Goal: Task Accomplishment & Management: Manage account settings

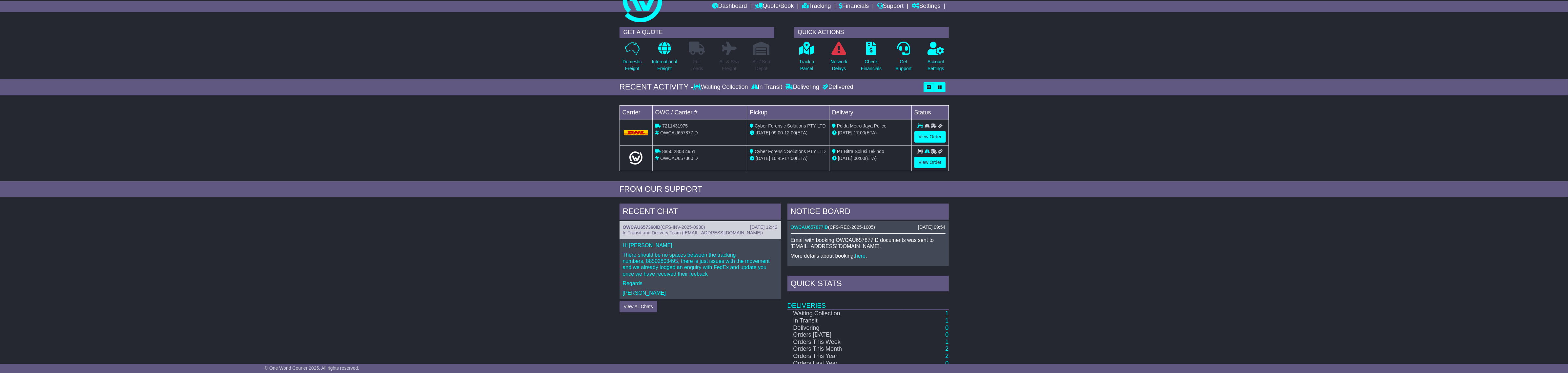
scroll to position [41, 0]
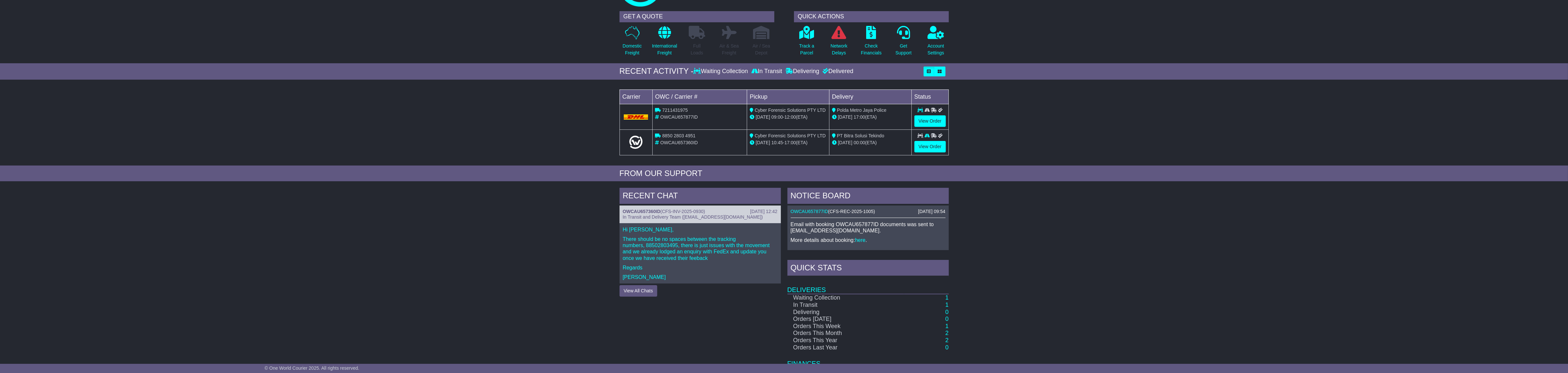
click at [948, 295] on td "1" at bounding box center [926, 297] width 44 height 7
click at [948, 300] on link "1" at bounding box center [947, 297] width 3 height 7
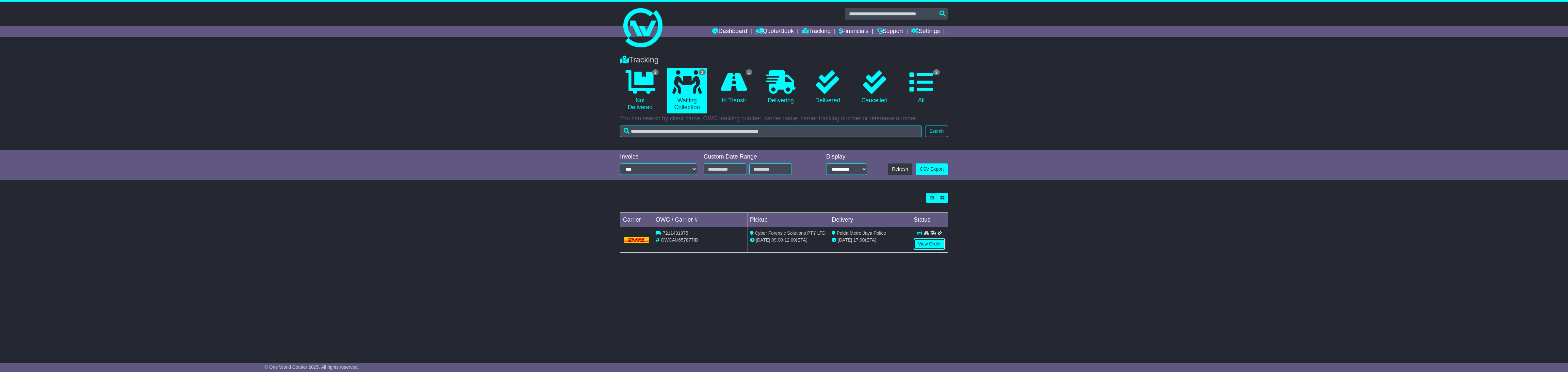
click at [945, 241] on link "View Order" at bounding box center [929, 244] width 32 height 12
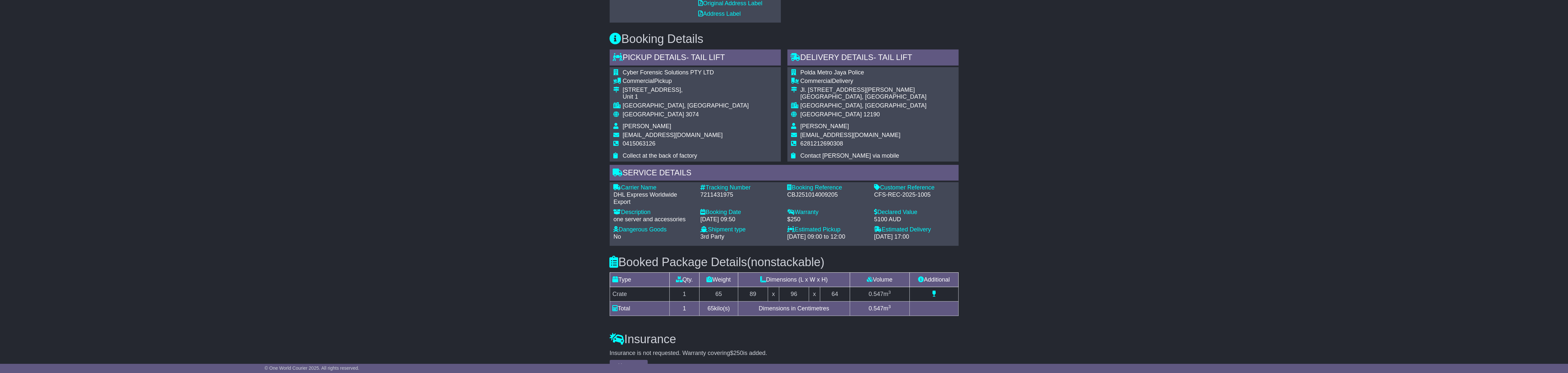
scroll to position [369, 0]
click at [758, 219] on div "[DATE] 09:50" at bounding box center [740, 218] width 80 height 7
click at [758, 219] on div "13 Oct 2025 - 09:50" at bounding box center [740, 218] width 80 height 7
click at [815, 244] on div "Booked Package Details (nonstackable) Type Qty. Weight Dimensions (L x W x H) V…" at bounding box center [784, 283] width 356 height 78
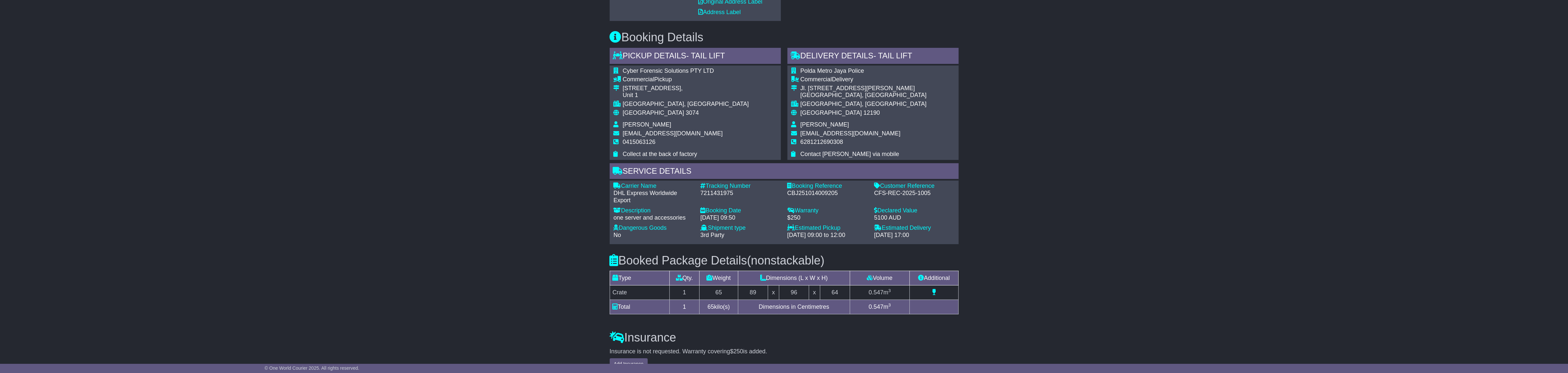
click at [835, 235] on div "14 Oct 2025 - 09:00 to 12:00" at bounding box center [827, 235] width 80 height 7
click at [943, 234] on div "17 Oct 2025 - 17:00" at bounding box center [914, 235] width 80 height 7
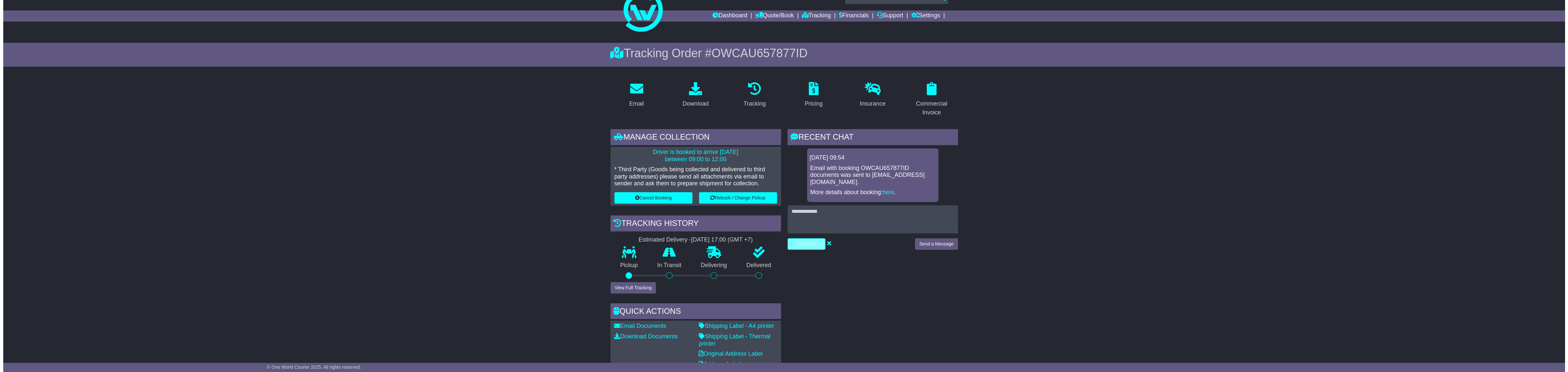
scroll to position [12, 0]
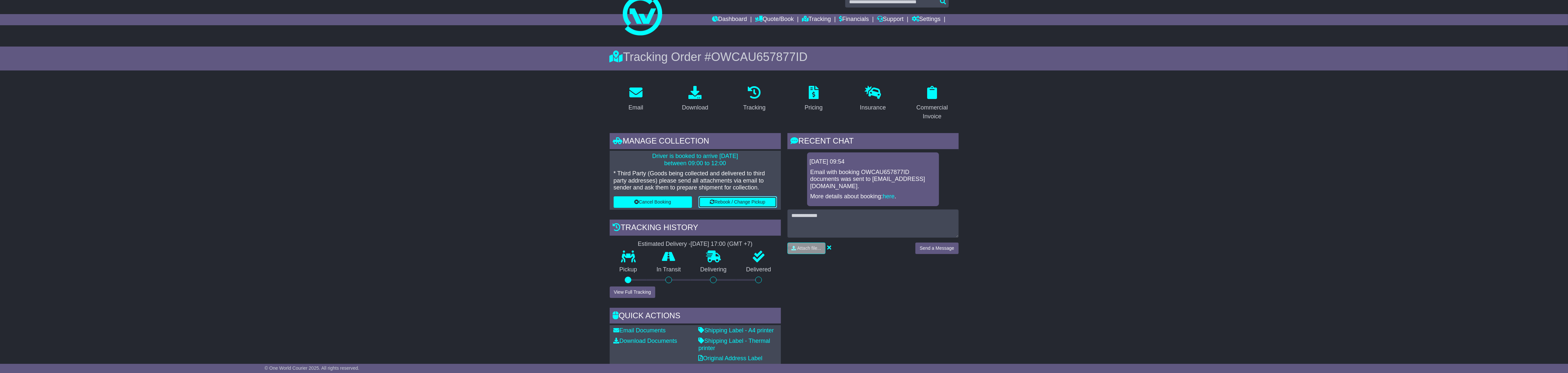
click at [744, 204] on button "Rebook / Change Pickup" at bounding box center [738, 201] width 78 height 12
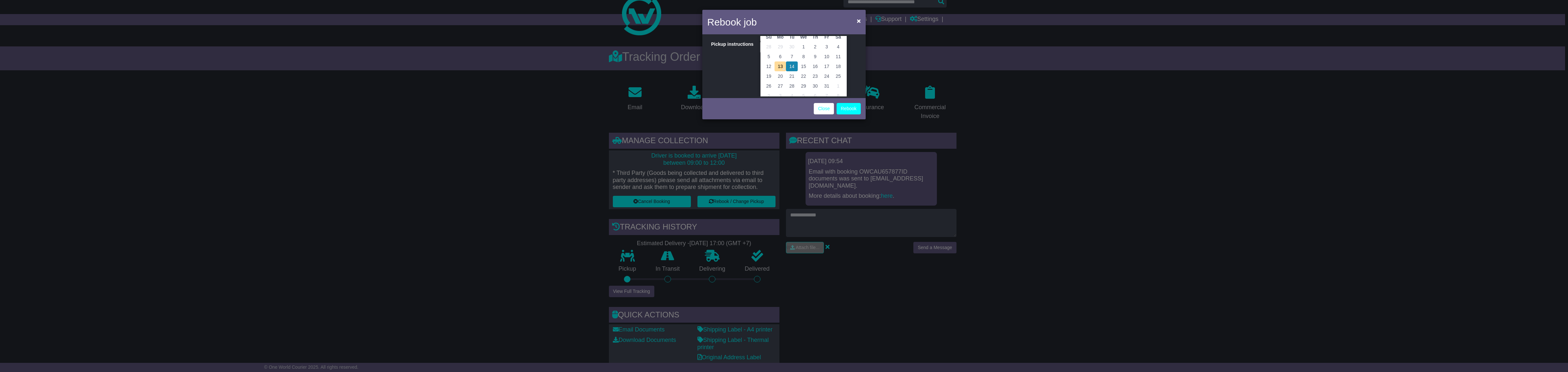
scroll to position [41, 0]
click at [792, 65] on td "14" at bounding box center [791, 64] width 12 height 10
click at [792, 73] on input "*****" at bounding box center [797, 74] width 75 height 12
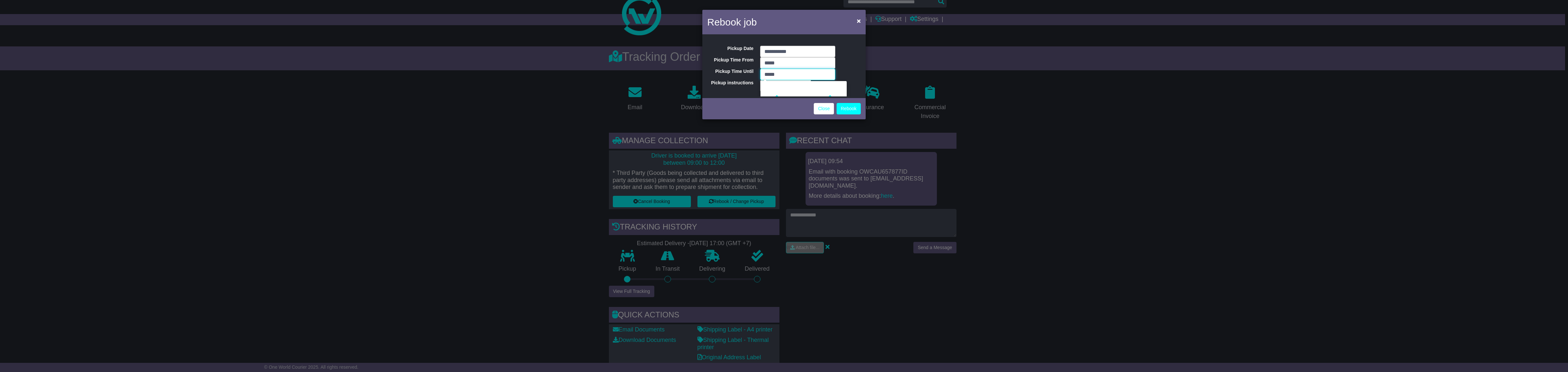
click at [792, 73] on input "*****" at bounding box center [797, 74] width 75 height 12
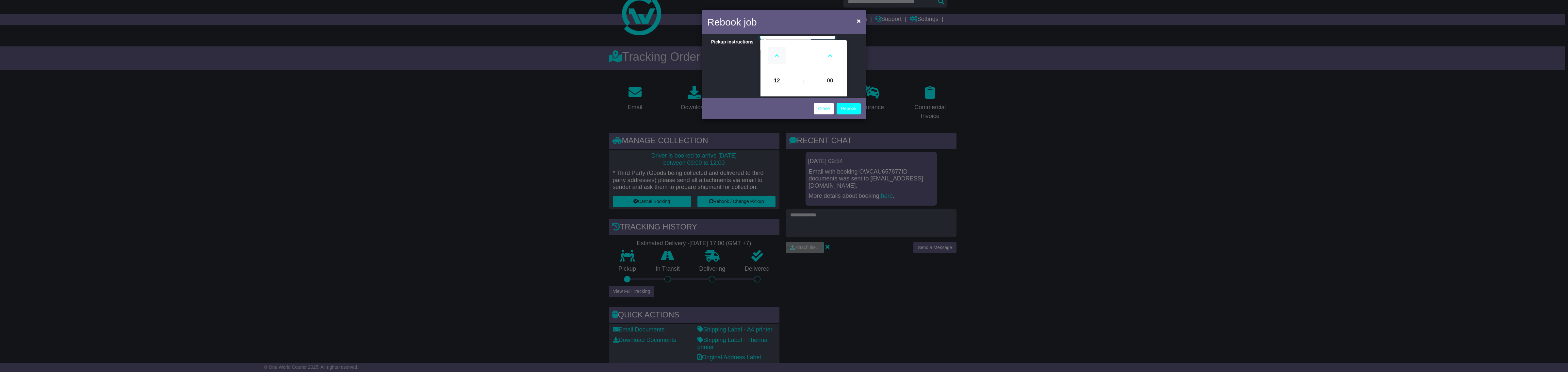
click at [777, 55] on icon at bounding box center [777, 55] width 18 height 18
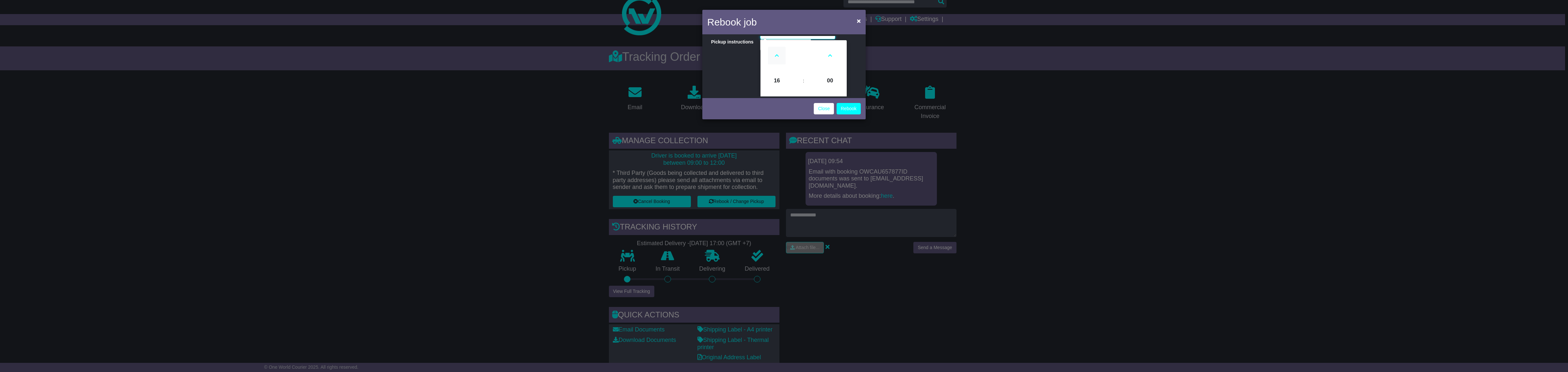
type input "*****"
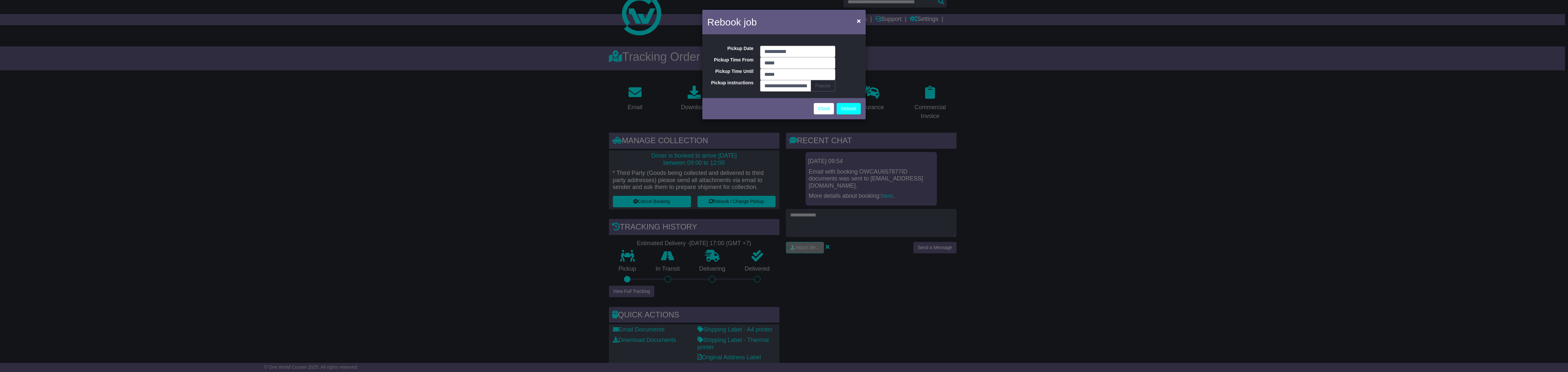
scroll to position [0, 0]
click at [850, 69] on div "**********" at bounding box center [784, 66] width 163 height 60
click at [849, 112] on button "Rebook" at bounding box center [849, 108] width 24 height 12
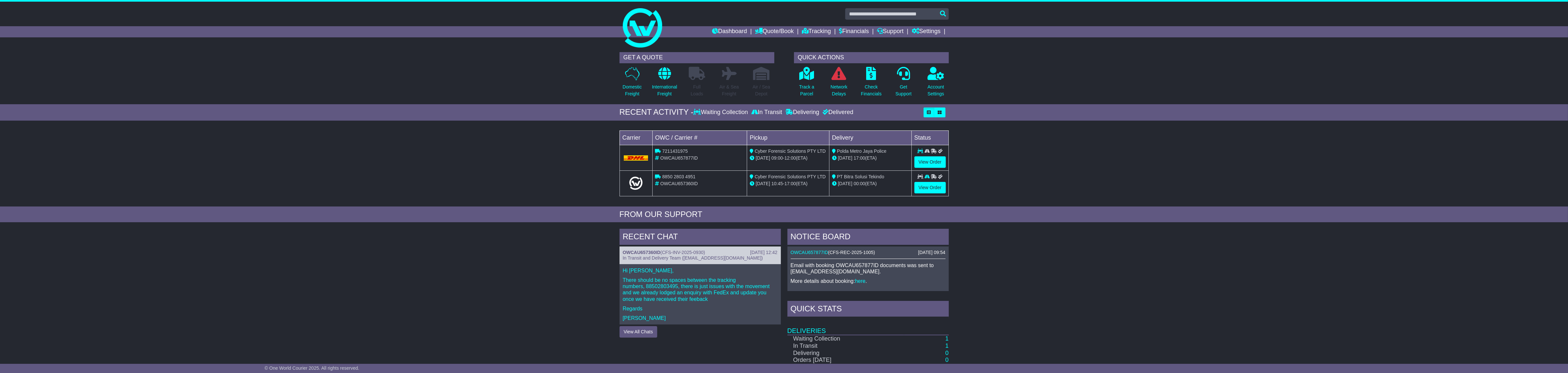
click at [684, 160] on span "OWCAU657877ID" at bounding box center [678, 158] width 37 height 5
copy span "OWCAU657877ID"
click at [919, 159] on link "View Order" at bounding box center [930, 162] width 32 height 12
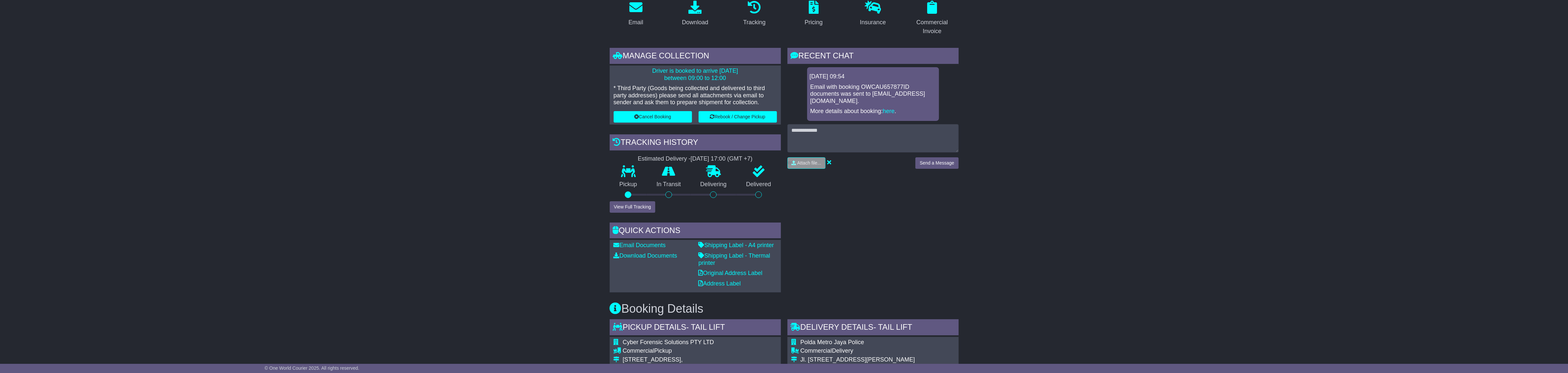
scroll to position [94, 0]
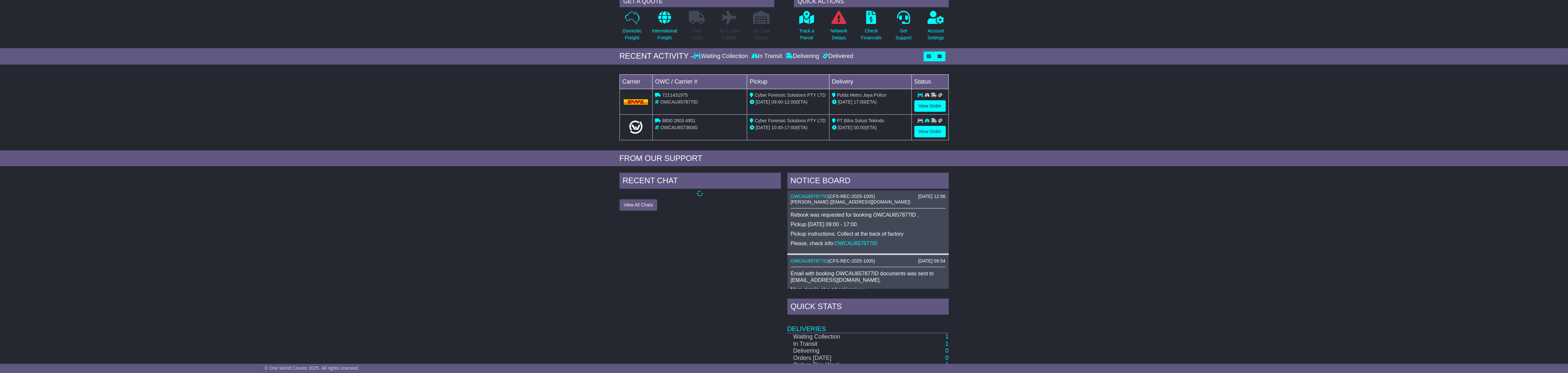
scroll to position [82, 0]
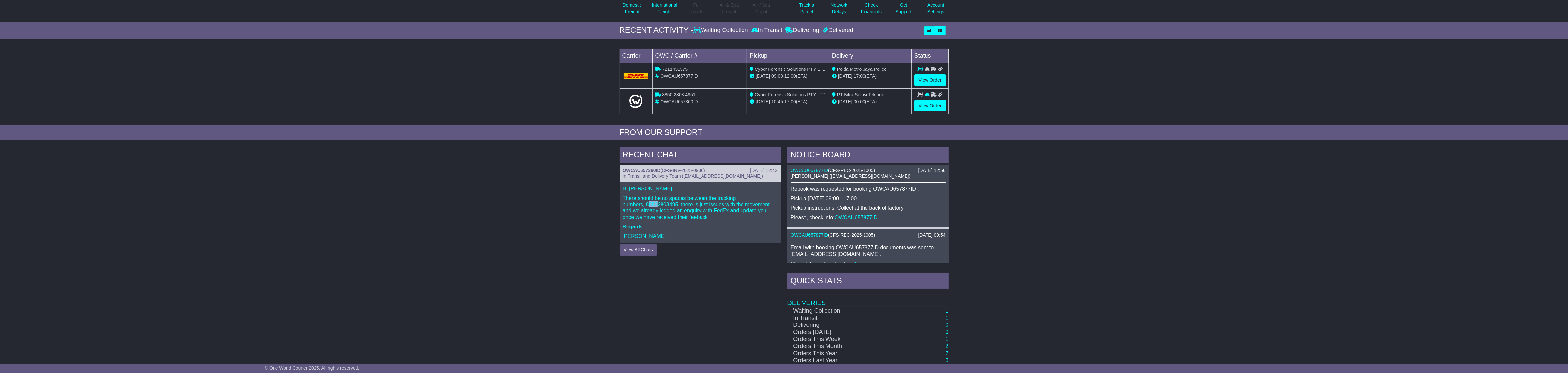
drag, startPoint x: 650, startPoint y: 203, endPoint x: 674, endPoint y: 205, distance: 24.1
click at [660, 205] on p "There should be no spaces between the tracking numbers, 88502803495, there is j…" at bounding box center [700, 207] width 155 height 25
click at [677, 205] on p "There should be no spaces between the tracking numbers, 88502803495, there is j…" at bounding box center [700, 207] width 155 height 25
click at [645, 208] on p "There should be no spaces between the tracking numbers, 88502803495, there is j…" at bounding box center [700, 207] width 155 height 25
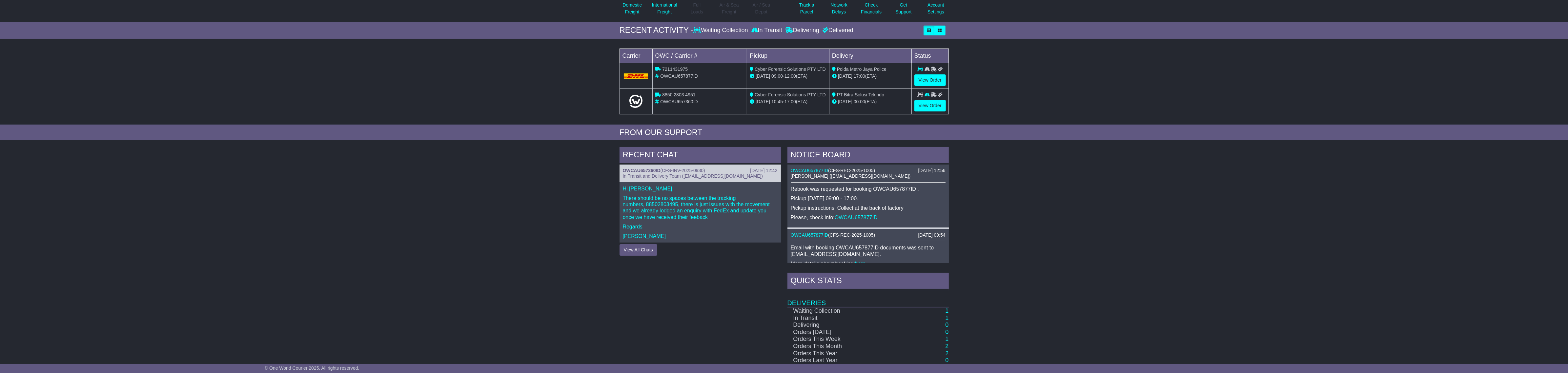
click at [583, 223] on div "RECENT CHAT 13 Oct 2025 12:42 OWCAU657360ID ( CFS-INV-2025-0930 ) In Transit an…" at bounding box center [784, 284] width 1568 height 282
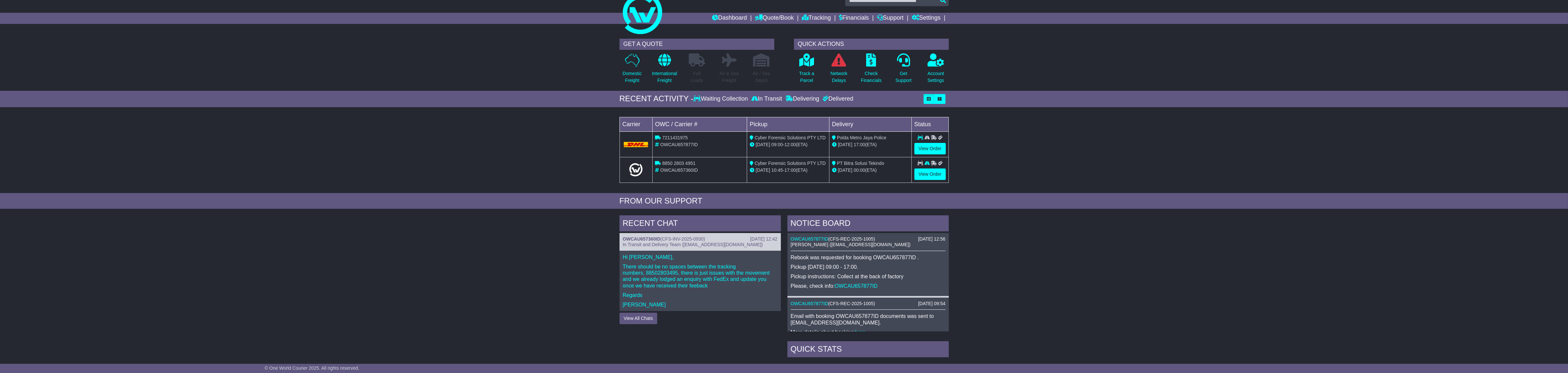
scroll to position [0, 0]
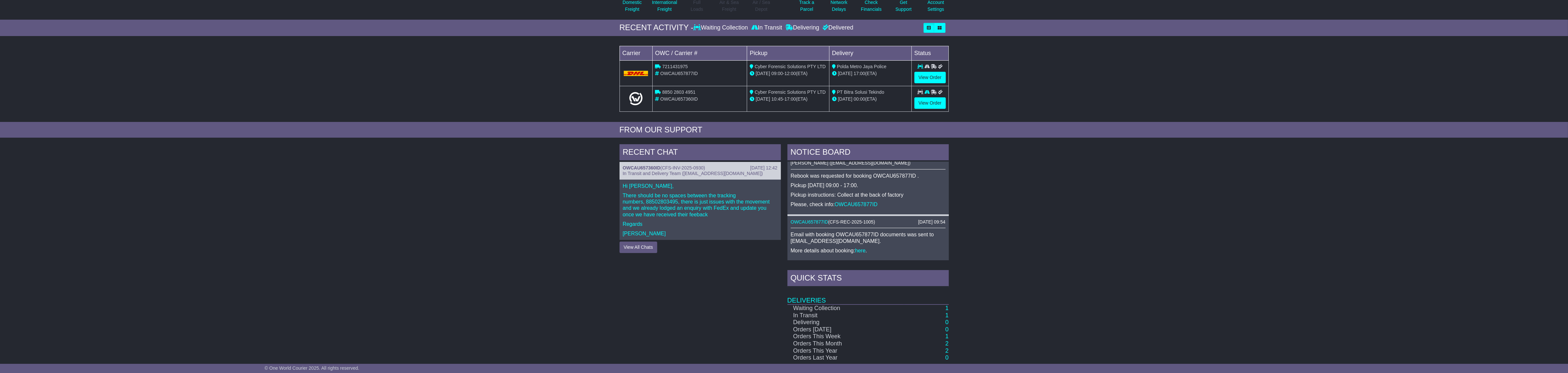
scroll to position [66, 0]
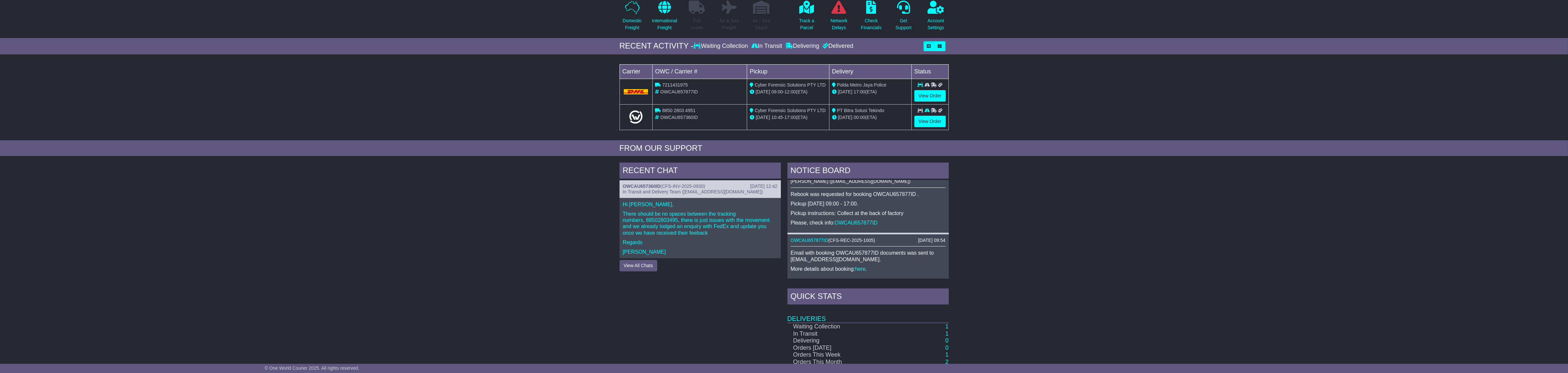
click at [691, 91] on span "OWCAU657877ID" at bounding box center [678, 92] width 37 height 5
copy span "OWCAU657877ID"
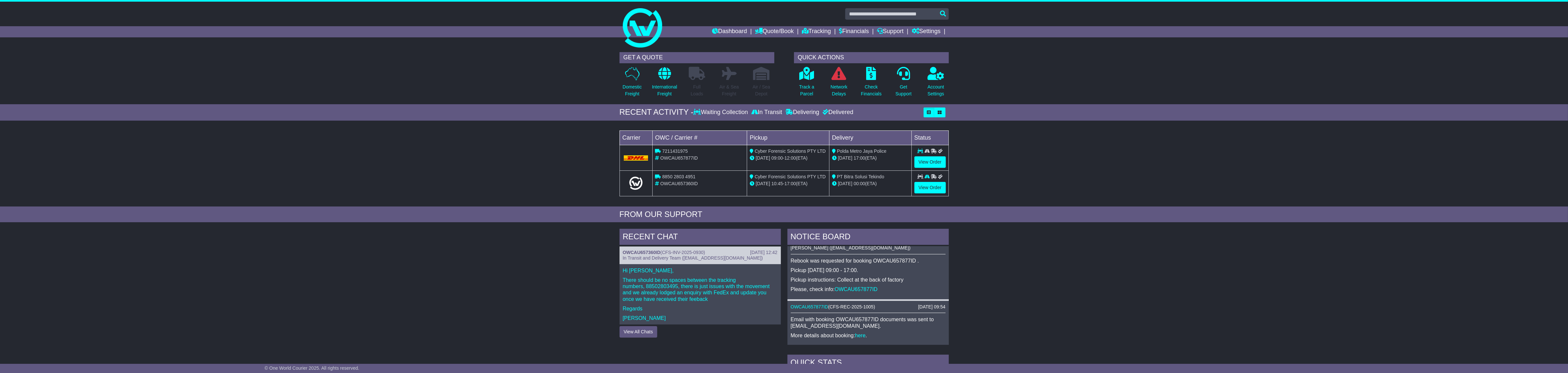
scroll to position [10, 0]
click at [683, 179] on span "8850 2803 4951" at bounding box center [679, 176] width 33 height 5
click at [684, 183] on span "OWCAU657360ID" at bounding box center [678, 183] width 37 height 5
copy span "OWCAU657360ID"
